Goal: Navigation & Orientation: Find specific page/section

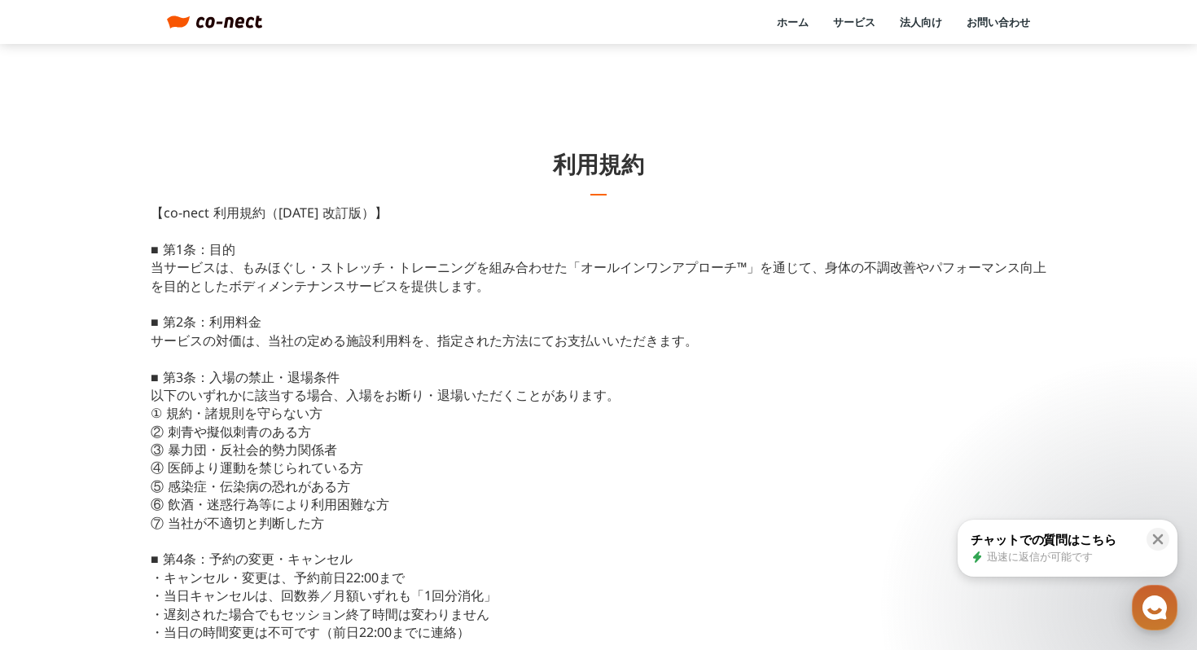
click at [161, 12] on header "ホーム サービス 法人向け お問い合わせ menu" at bounding box center [598, 22] width 1197 height 44
click at [182, 12] on header "ホーム サービス 法人向け お問い合わせ menu" at bounding box center [598, 22] width 1197 height 44
click at [186, 16] on img at bounding box center [178, 22] width 23 height 14
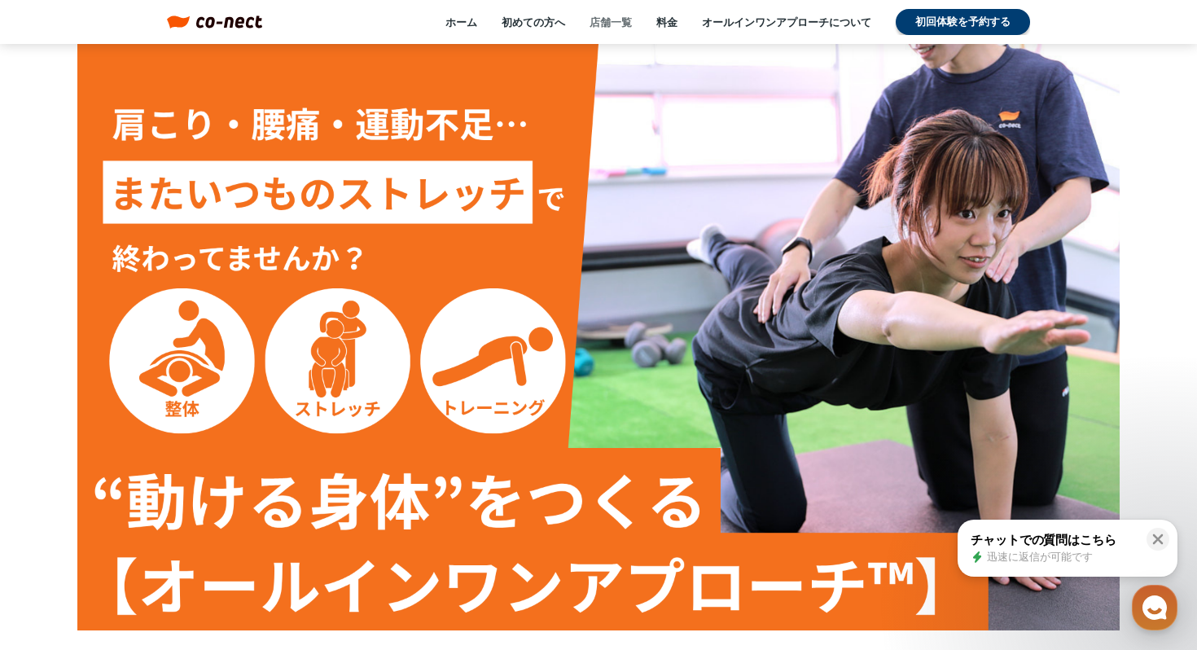
click at [612, 18] on link "店舗一覧" at bounding box center [610, 22] width 42 height 15
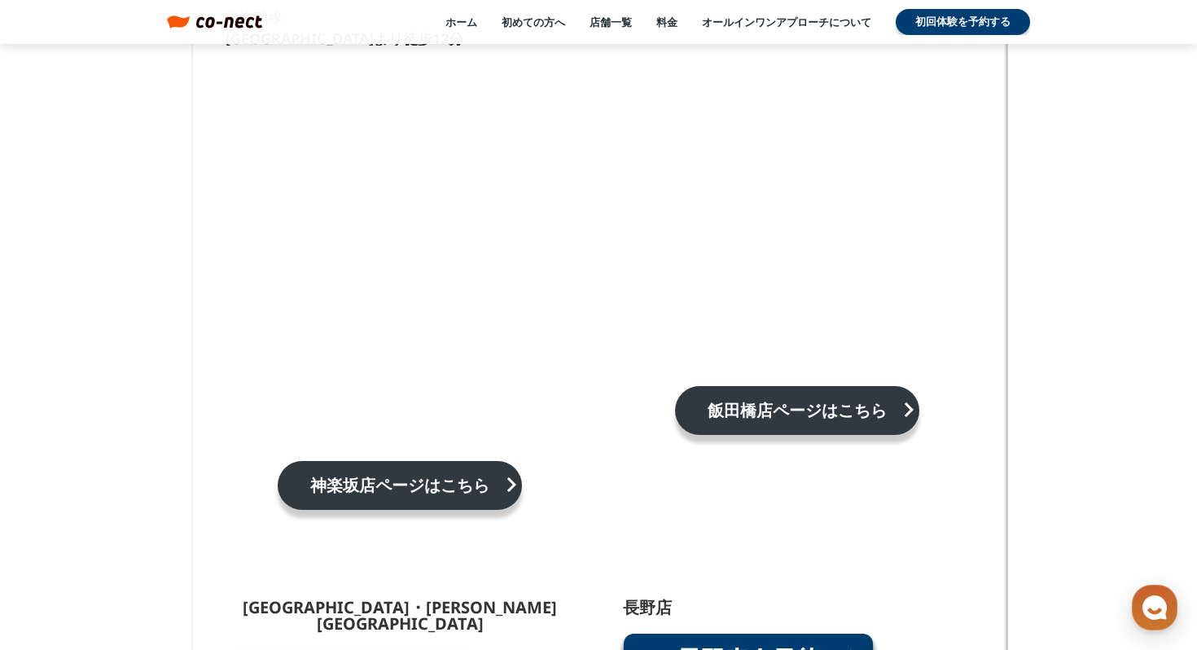
scroll to position [1097, 0]
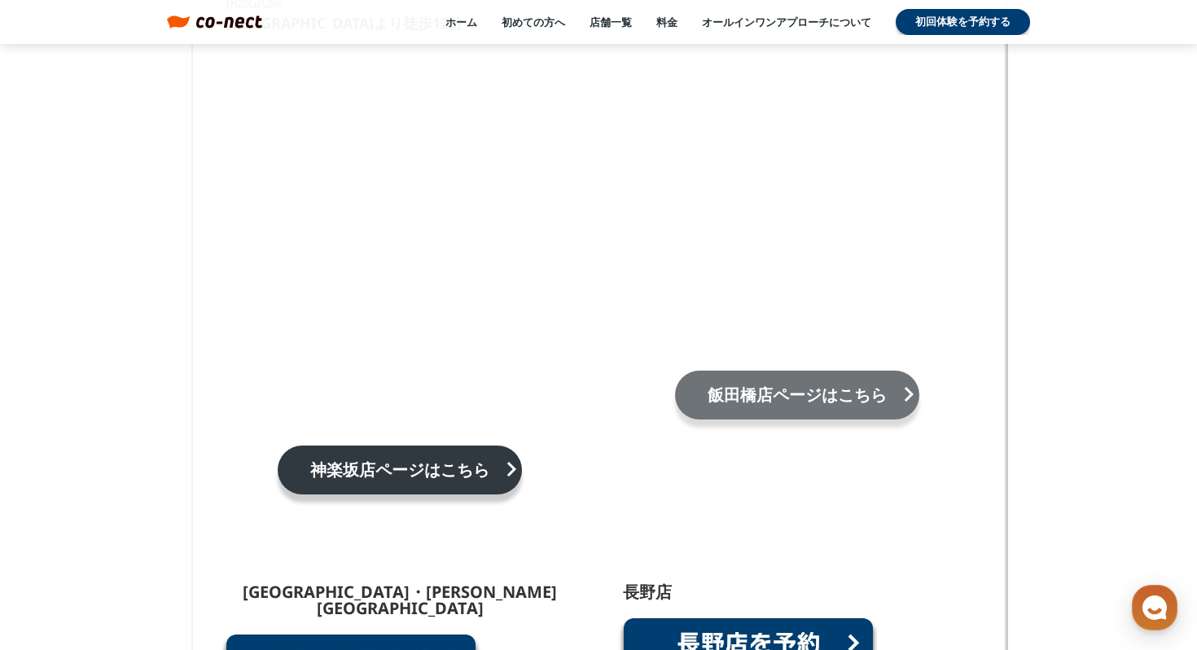
click at [744, 397] on link "[GEOGRAPHIC_DATA]店ページはこちら keyboard_arrow_right" at bounding box center [797, 394] width 244 height 49
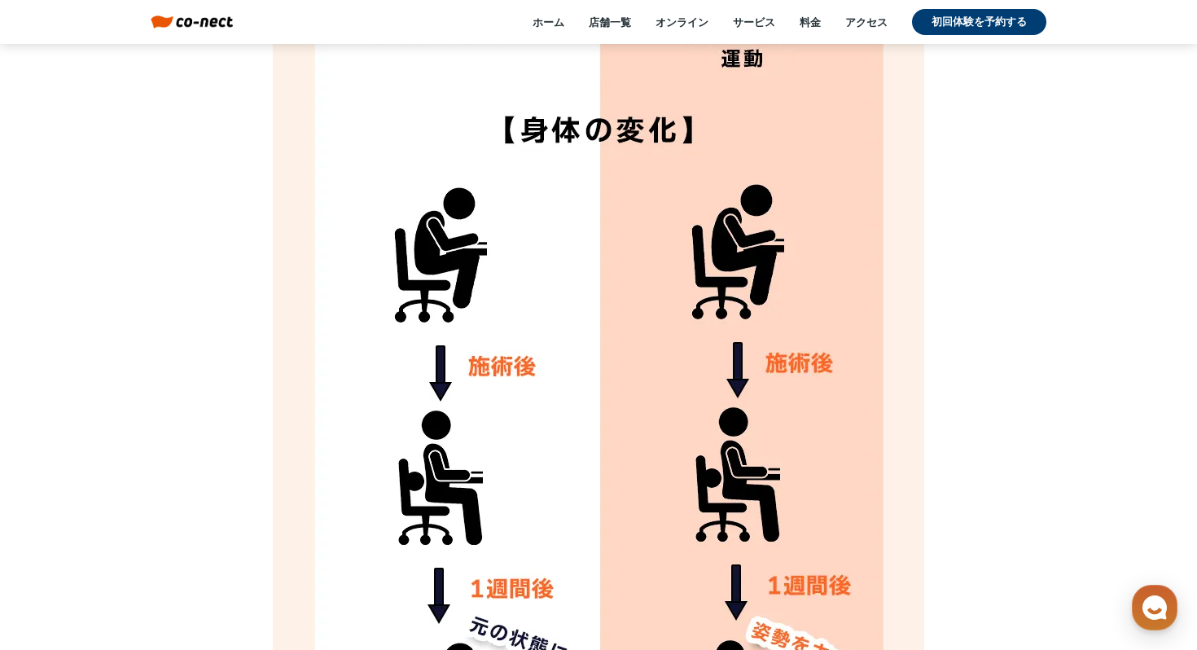
scroll to position [4366, 0]
